Goal: Task Accomplishment & Management: Manage account settings

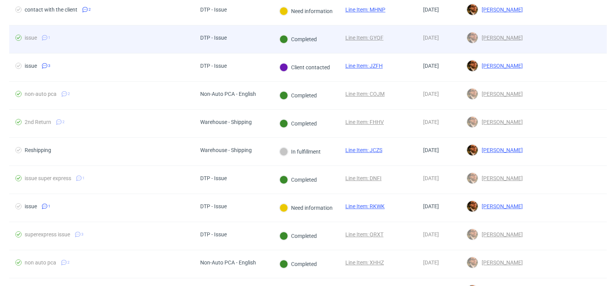
scroll to position [150, 0]
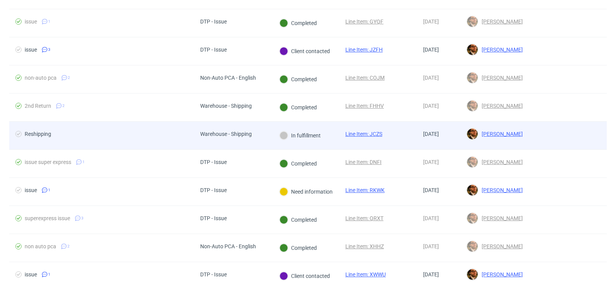
click at [534, 137] on div at bounding box center [568, 136] width 78 height 28
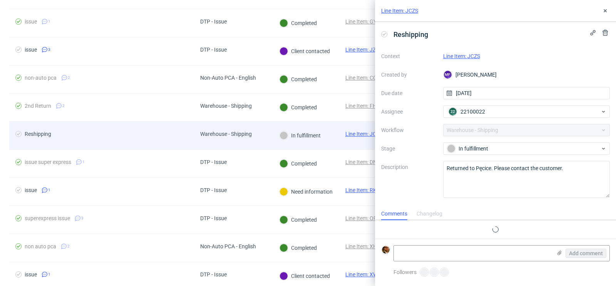
scroll to position [6, 0]
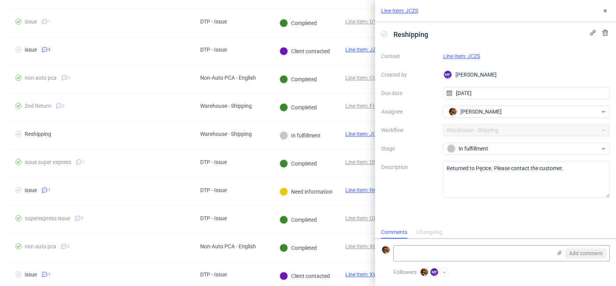
click at [467, 56] on link "Line Item: JCZS" at bounding box center [461, 56] width 37 height 6
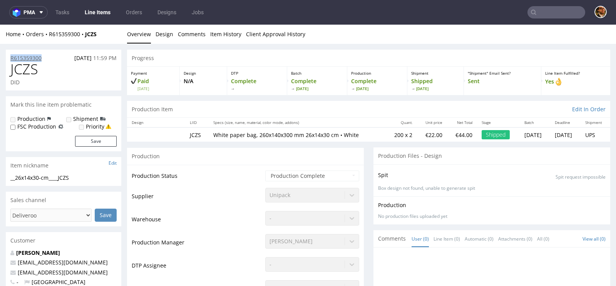
drag, startPoint x: 47, startPoint y: 59, endPoint x: 11, endPoint y: 59, distance: 35.4
click at [11, 59] on div "R615359300 05.09.2025 11:59 PM" at bounding box center [63, 56] width 115 height 12
copy p "R615359300"
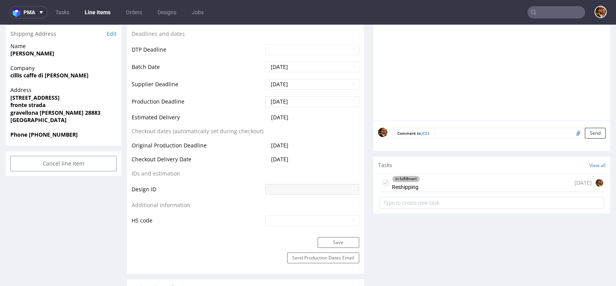
click at [418, 187] on div "In fulfillment Reshipping 14 days ago" at bounding box center [492, 183] width 224 height 18
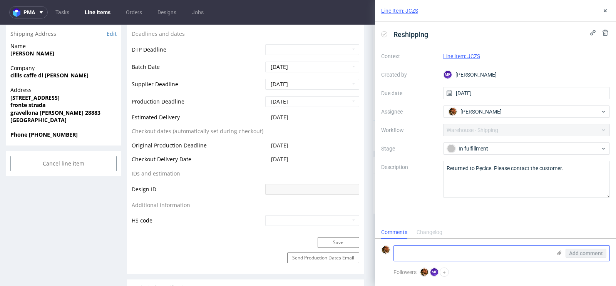
scroll to position [6, 0]
click at [452, 253] on textarea at bounding box center [473, 253] width 158 height 15
paste textarea "https://app-eu1.hubspot.com/contacts/25600958/record/0-5/238179153085/"
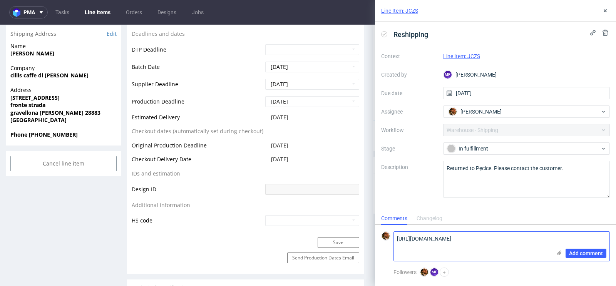
scroll to position [0, 0]
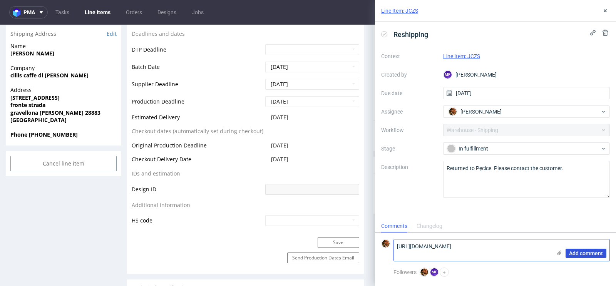
type textarea "https://app-eu1.hubspot.com/contacts/25600958/record/0-5/238179153085/"
click at [577, 256] on span "Add comment" at bounding box center [586, 253] width 34 height 5
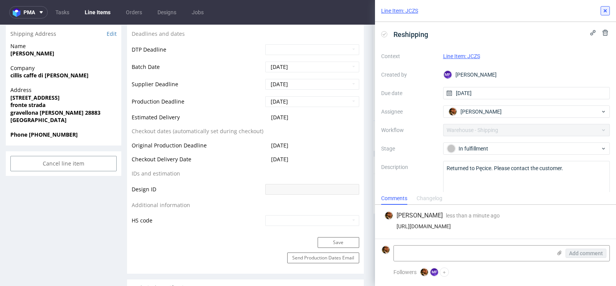
click at [606, 13] on icon at bounding box center [605, 11] width 6 height 6
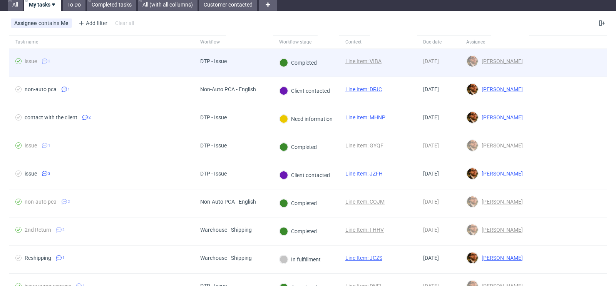
scroll to position [144, 0]
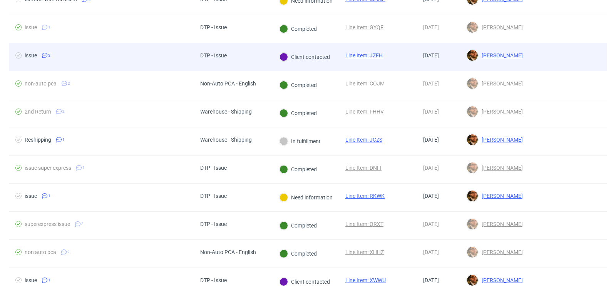
click at [545, 64] on div at bounding box center [568, 57] width 78 height 28
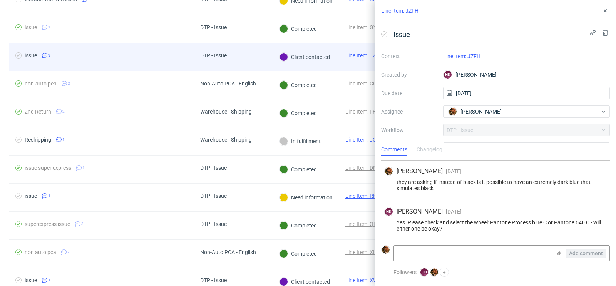
scroll to position [64, 0]
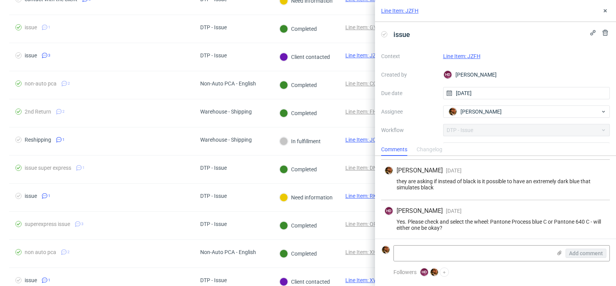
click at [606, 5] on div "Line Item: JZFH" at bounding box center [495, 11] width 241 height 22
click at [606, 8] on icon at bounding box center [605, 11] width 6 height 6
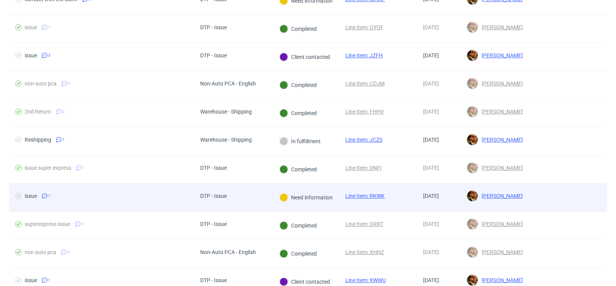
click at [531, 196] on div at bounding box center [568, 198] width 78 height 28
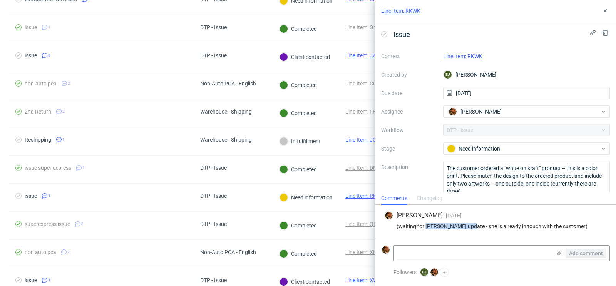
drag, startPoint x: 469, startPoint y: 227, endPoint x: 427, endPoint y: 226, distance: 42.4
click at [427, 226] on div "(waiting for [PERSON_NAME] update - she is already in touch with the customer)" at bounding box center [495, 226] width 223 height 6
copy div "[PERSON_NAME]'"
click at [607, 10] on icon at bounding box center [605, 11] width 6 height 6
